Goal: Task Accomplishment & Management: Manage account settings

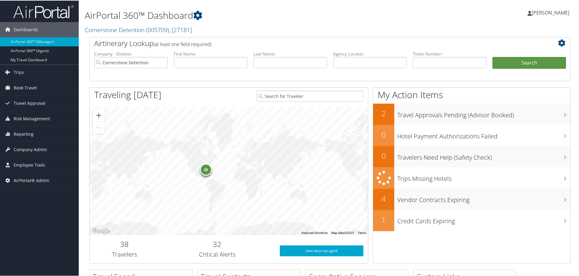
drag, startPoint x: 100, startPoint y: 29, endPoint x: 102, endPoint y: 43, distance: 13.8
click at [100, 29] on link "Cornerstone Detention ( 005709 ) , [ 27181 ]" at bounding box center [138, 29] width 107 height 8
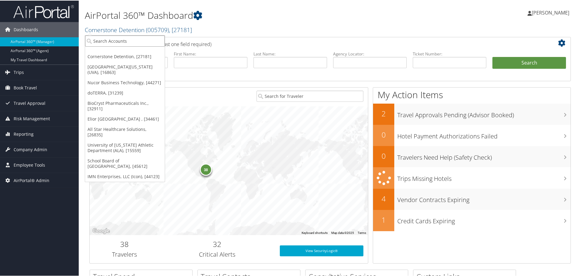
click at [105, 42] on input "search" at bounding box center [125, 40] width 80 height 11
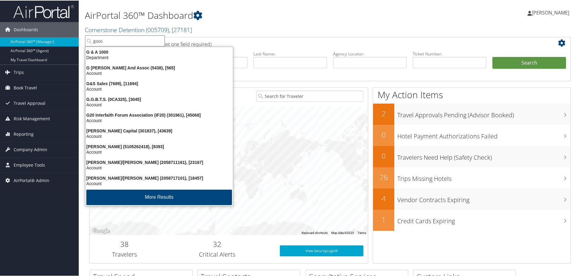
type input "goose"
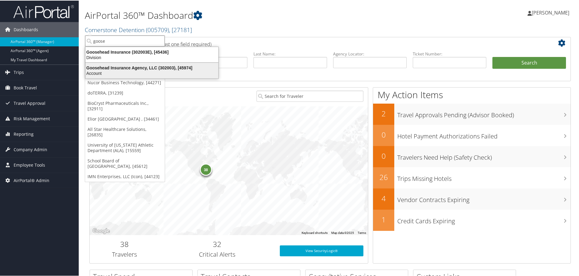
click at [123, 64] on div "Goosehead Insurance Agency, LLC (302003), [45974] Account" at bounding box center [151, 70] width 131 height 14
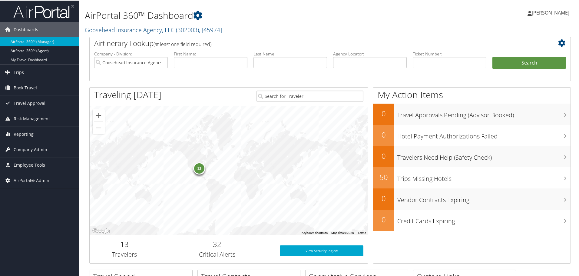
click at [18, 147] on span "Company Admin" at bounding box center [31, 148] width 34 height 15
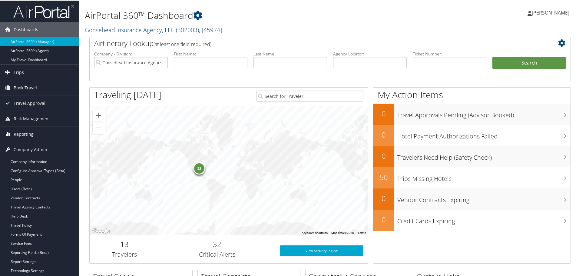
click at [26, 133] on span "Reporting" at bounding box center [24, 133] width 20 height 15
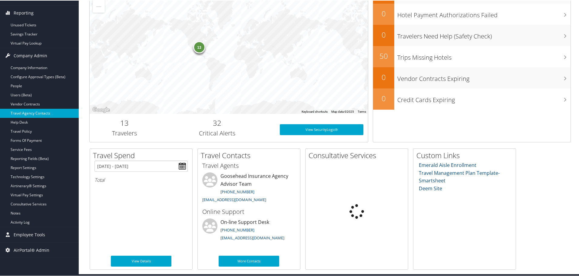
scroll to position [120, 0]
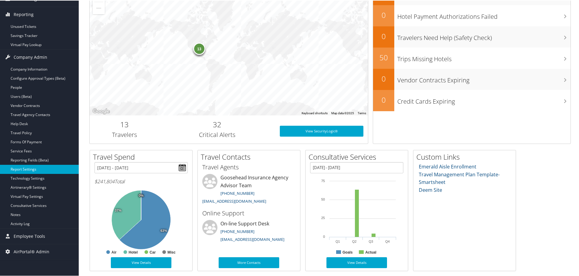
click at [27, 170] on link "Report Settings" at bounding box center [39, 168] width 79 height 9
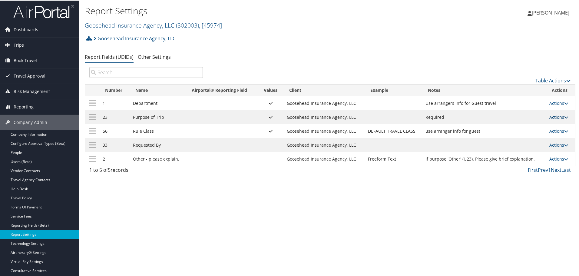
click at [559, 117] on link "Actions" at bounding box center [558, 117] width 19 height 6
click at [514, 145] on link "Edit" at bounding box center [532, 146] width 65 height 10
select select "both"
select select "trip"
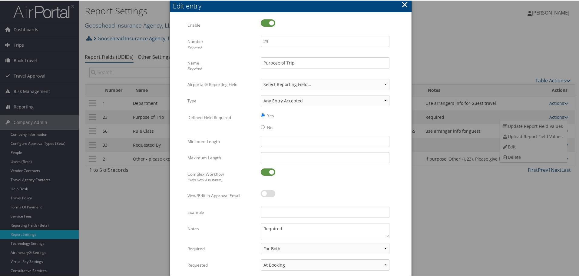
click at [404, 3] on button "×" at bounding box center [404, 4] width 7 height 12
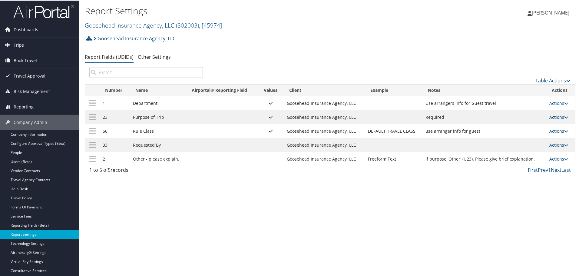
click at [555, 117] on link "Actions" at bounding box center [558, 117] width 19 height 6
click at [536, 125] on link "Update Report Field Values" at bounding box center [532, 126] width 65 height 10
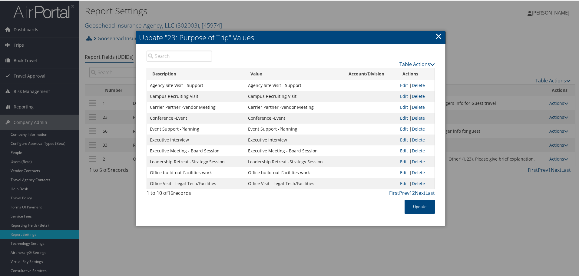
click at [440, 32] on link "×" at bounding box center [438, 35] width 7 height 12
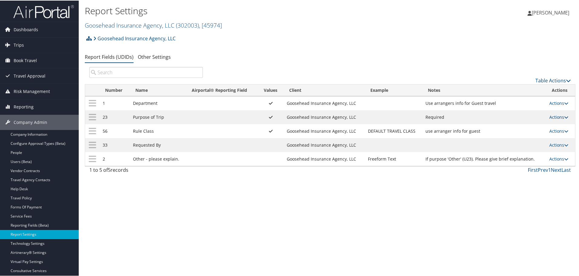
click at [557, 118] on link "Actions" at bounding box center [558, 117] width 19 height 6
drag, startPoint x: 517, startPoint y: 125, endPoint x: 514, endPoint y: 127, distance: 4.1
click at [517, 125] on link "Update Report Field Values" at bounding box center [532, 126] width 65 height 10
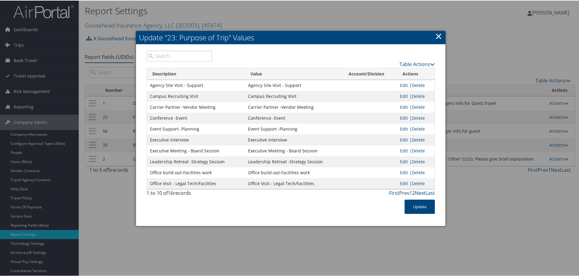
click at [418, 192] on link "Next" at bounding box center [420, 192] width 11 height 7
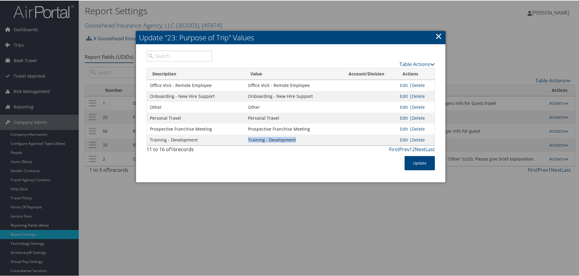
drag, startPoint x: 247, startPoint y: 140, endPoint x: 294, endPoint y: 140, distance: 47.0
click at [294, 140] on td "Training - Development" at bounding box center [294, 139] width 98 height 11
copy td "Training - Development"
click at [440, 35] on link "×" at bounding box center [438, 35] width 7 height 12
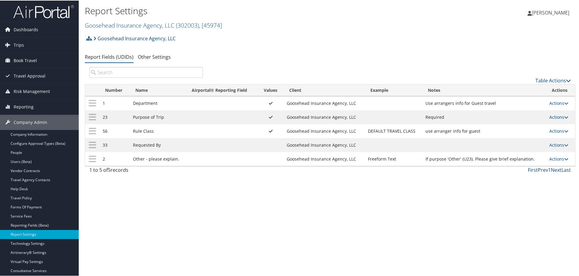
click at [555, 118] on link "Actions" at bounding box center [558, 117] width 19 height 6
click at [513, 146] on link "Edit" at bounding box center [532, 146] width 65 height 10
select select "both"
select select "trip"
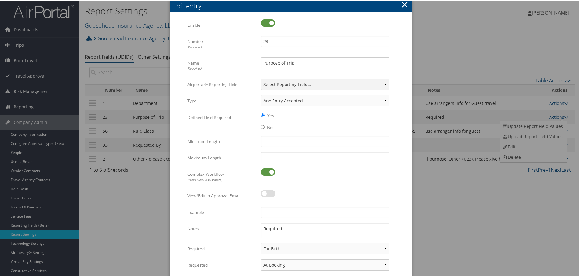
click at [384, 85] on select "Select Reporting Field... Authorization Billable Client Cost Center Department …" at bounding box center [325, 83] width 129 height 11
click at [403, 5] on button "×" at bounding box center [404, 4] width 7 height 12
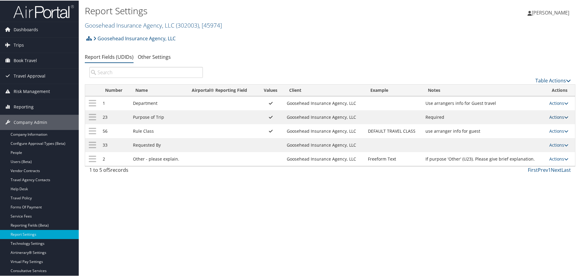
click at [553, 117] on link "Actions" at bounding box center [558, 117] width 19 height 6
click at [526, 144] on link "Edit" at bounding box center [532, 146] width 65 height 10
select select "both"
select select "trip"
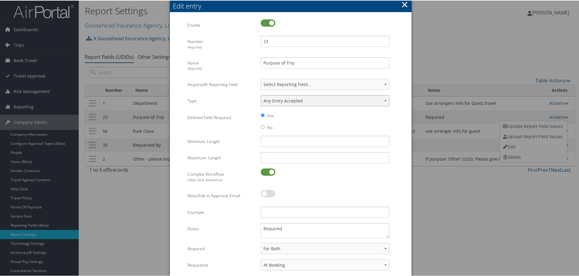
click at [387, 99] on select "Any Entry Accepted Alphanumeric Numeric Currency Alpha" at bounding box center [325, 100] width 129 height 11
click at [384, 99] on select "Any Entry Accepted Alphanumeric Numeric Currency Alpha" at bounding box center [325, 100] width 129 height 11
click at [384, 83] on select "Select Reporting Field... Authorization Billable Client Cost Center Department …" at bounding box center [325, 83] width 129 height 11
click at [406, 4] on button "×" at bounding box center [404, 4] width 7 height 12
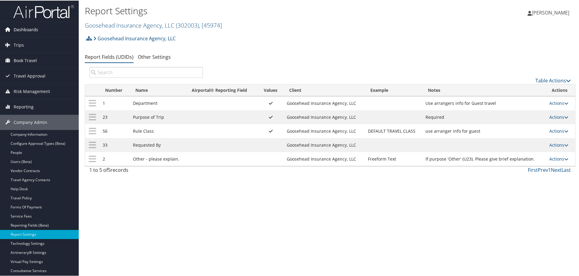
click at [28, 30] on span "Dashboards" at bounding box center [26, 29] width 25 height 15
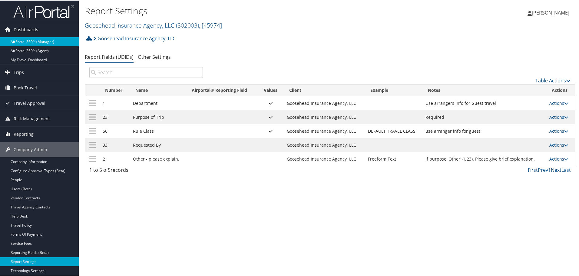
click at [31, 43] on link "AirPortal 360™ (Manager)" at bounding box center [39, 41] width 79 height 9
